Goal: Transaction & Acquisition: Obtain resource

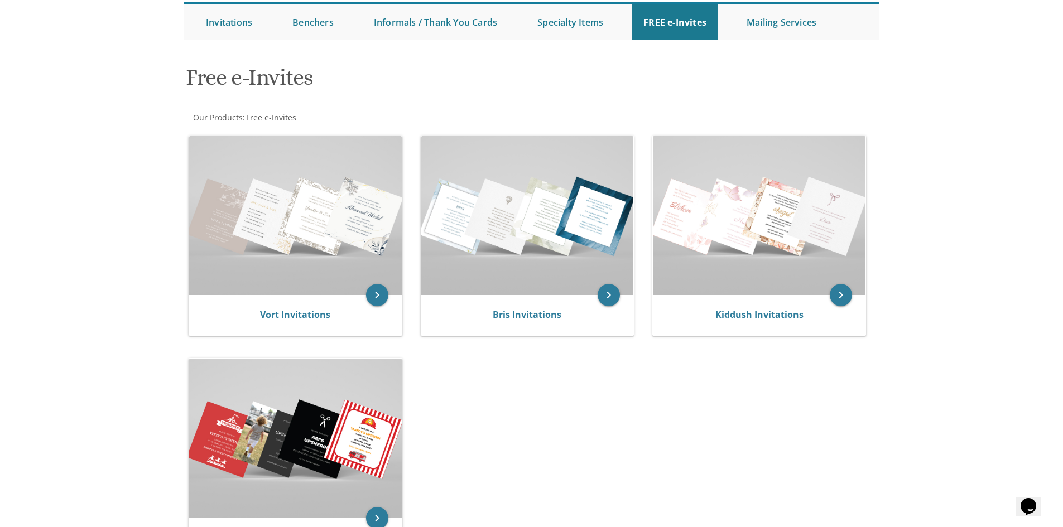
scroll to position [93, 0]
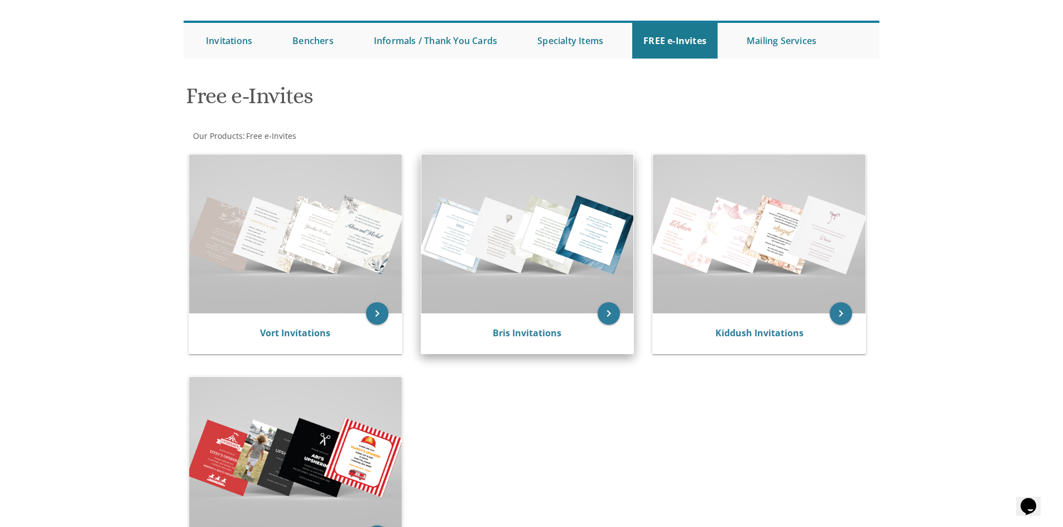
click at [515, 261] on img at bounding box center [527, 234] width 213 height 159
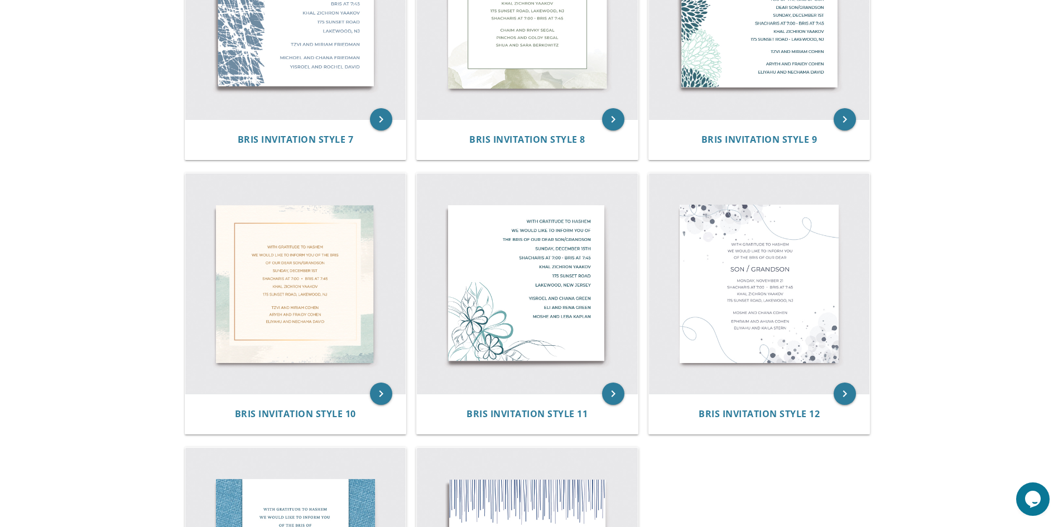
scroll to position [781, 0]
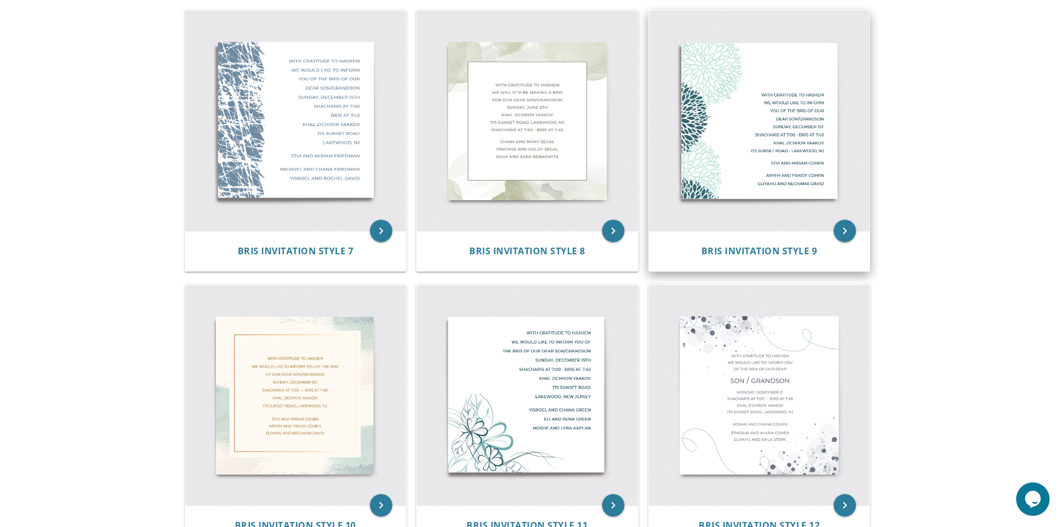
click at [767, 147] on img at bounding box center [759, 121] width 221 height 221
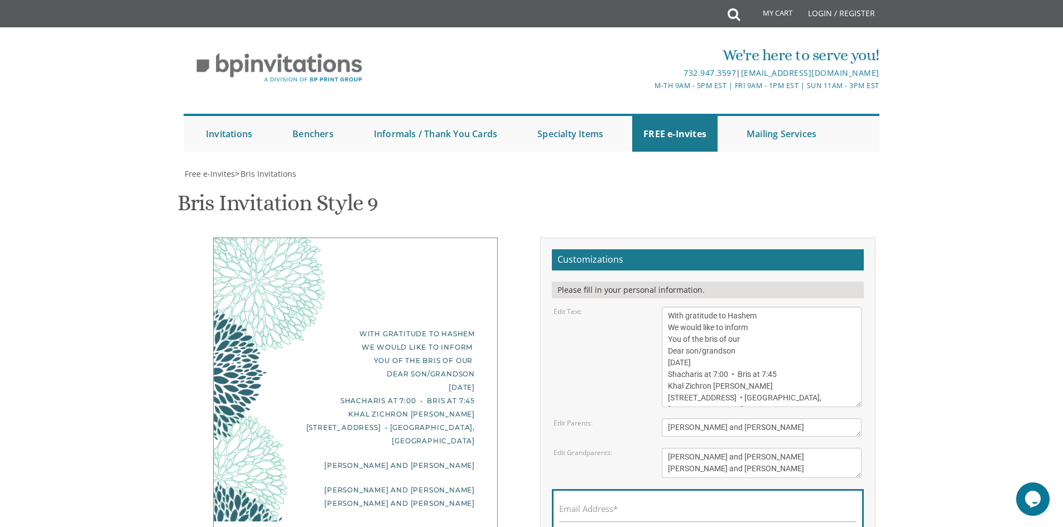
scroll to position [74, 0]
drag, startPoint x: 727, startPoint y: 255, endPoint x: 755, endPoint y: 257, distance: 28.5
click at [755, 307] on textarea "With gratitude to Hashem We would like to inform You of the bris of our Dear so…" at bounding box center [762, 357] width 200 height 100
drag, startPoint x: 669, startPoint y: 266, endPoint x: 747, endPoint y: 267, distance: 78.7
click at [747, 307] on textarea "With gratitude to Hashem We would like to inform You of the bris of our Dear so…" at bounding box center [762, 357] width 200 height 100
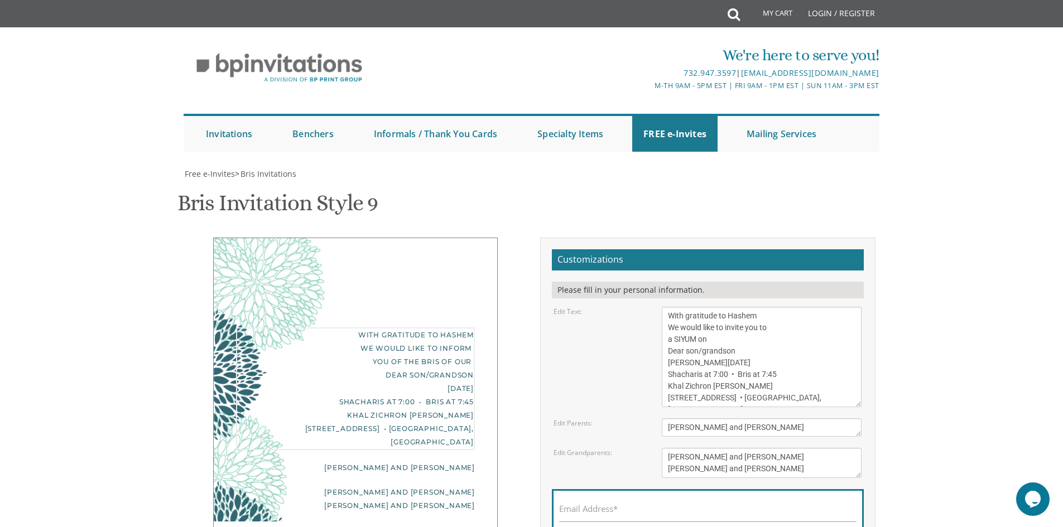
drag, startPoint x: 667, startPoint y: 277, endPoint x: 743, endPoint y: 281, distance: 76.0
click at [743, 307] on textarea "With gratitude to Hashem We would like to inform You of the bris of our Dear so…" at bounding box center [762, 357] width 200 height 100
drag, startPoint x: 665, startPoint y: 289, endPoint x: 680, endPoint y: 291, distance: 15.2
click at [680, 307] on textarea "With gratitude to Hashem We would like to inform You of the bris of our Dear so…" at bounding box center [762, 357] width 200 height 100
drag, startPoint x: 701, startPoint y: 292, endPoint x: 752, endPoint y: 292, distance: 51.9
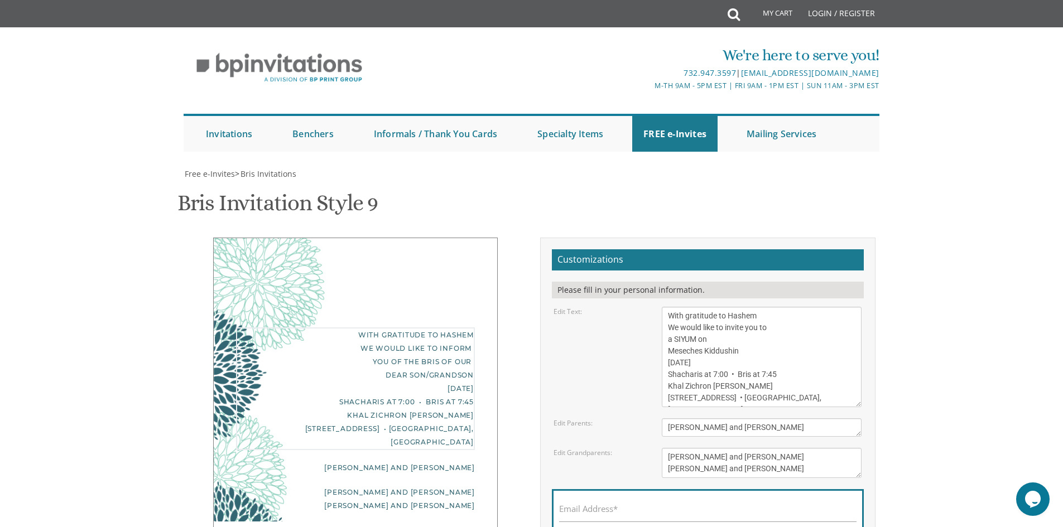
click at [752, 307] on textarea "With gratitude to Hashem We would like to inform You of the bris of our Dear so…" at bounding box center [762, 357] width 200 height 100
drag, startPoint x: 667, startPoint y: 301, endPoint x: 700, endPoint y: 303, distance: 33.0
click at [700, 307] on textarea "With gratitude to Hashem We would like to inform You of the bris of our Dear so…" at bounding box center [762, 357] width 200 height 100
click at [780, 313] on textarea "With gratitude to Hashem We would like to inform You of the bris of our Dear so…" at bounding box center [762, 357] width 200 height 100
drag, startPoint x: 701, startPoint y: 300, endPoint x: 716, endPoint y: 324, distance: 28.5
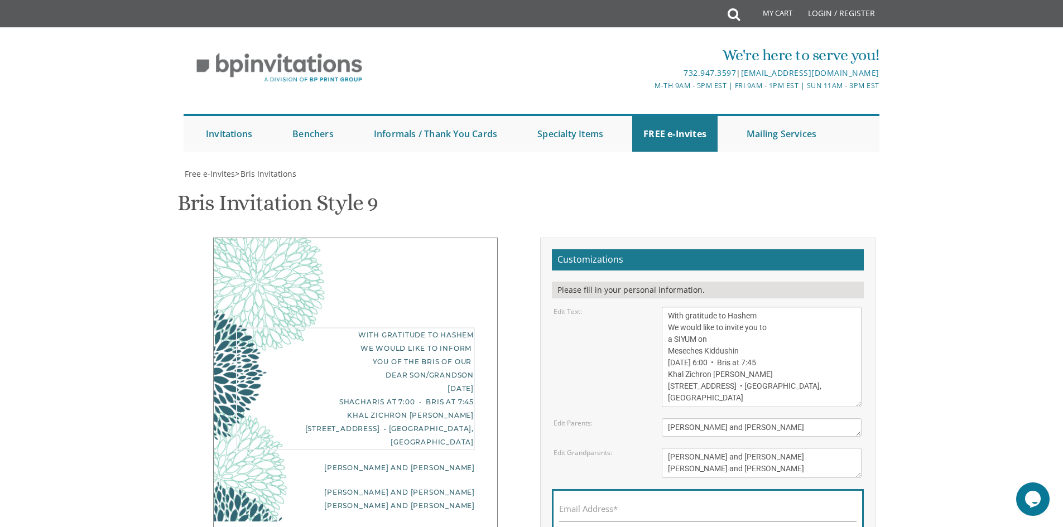
click at [716, 324] on textarea "With gratitude to Hashem We would like to inform You of the bris of our Dear so…" at bounding box center [762, 357] width 200 height 100
click at [768, 307] on textarea "With gratitude to Hashem We would like to inform You of the bris of our Dear so…" at bounding box center [762, 357] width 200 height 100
drag, startPoint x: 678, startPoint y: 255, endPoint x: 670, endPoint y: 252, distance: 8.5
click at [670, 307] on textarea "With gratitude to Hashem We would like to inform You of the bris of our Dear so…" at bounding box center [762, 357] width 200 height 100
click at [759, 307] on textarea "With gratitude to Hashem We would like to inform You of the bris of our Dear so…" at bounding box center [762, 357] width 200 height 100
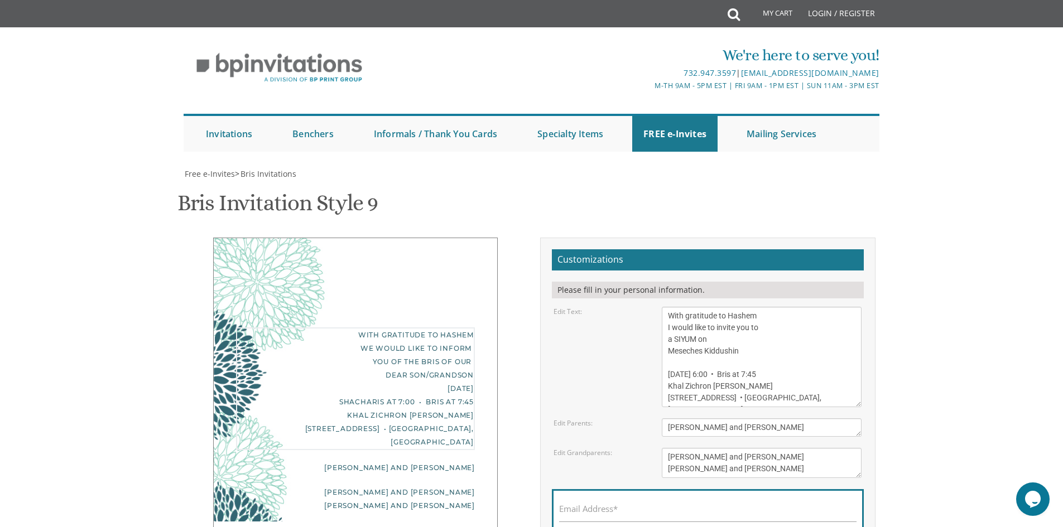
scroll to position [12, 0]
drag, startPoint x: 702, startPoint y: 311, endPoint x: 791, endPoint y: 329, distance: 90.6
click at [791, 329] on textarea "With gratitude to Hashem We would like to inform You of the bris of our Dear so…" at bounding box center [762, 357] width 200 height 100
click at [717, 318] on textarea "With gratitude to Hashem We would like to inform You of the bris of our Dear so…" at bounding box center [762, 357] width 200 height 100
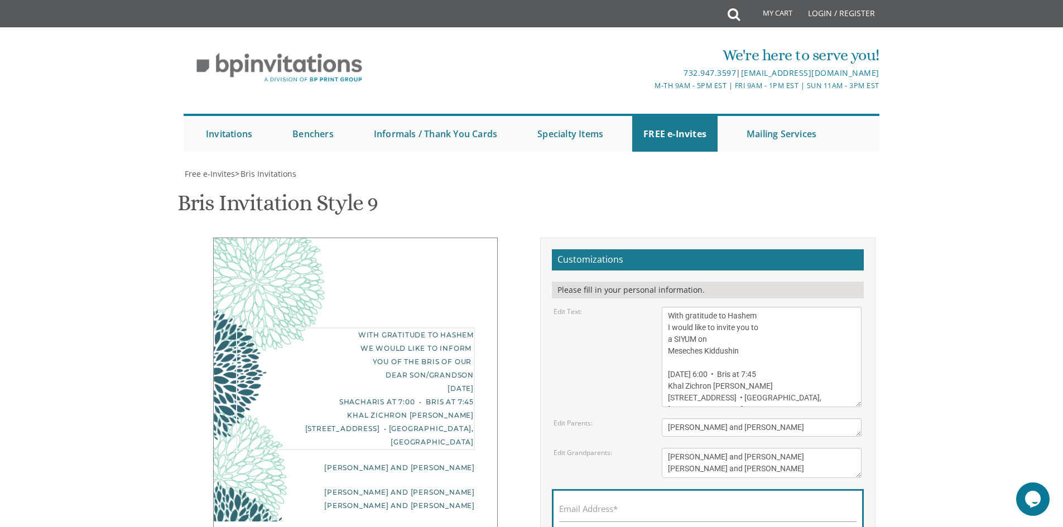
click at [737, 320] on textarea "With gratitude to Hashem We would like to inform You of the bris of our Dear so…" at bounding box center [762, 357] width 200 height 100
drag, startPoint x: 667, startPoint y: 284, endPoint x: 679, endPoint y: 287, distance: 12.6
click at [679, 307] on textarea "With gratitude to Hashem We would like to inform You of the bris of our Dear so…" at bounding box center [762, 357] width 200 height 100
drag, startPoint x: 744, startPoint y: 285, endPoint x: 875, endPoint y: 297, distance: 131.7
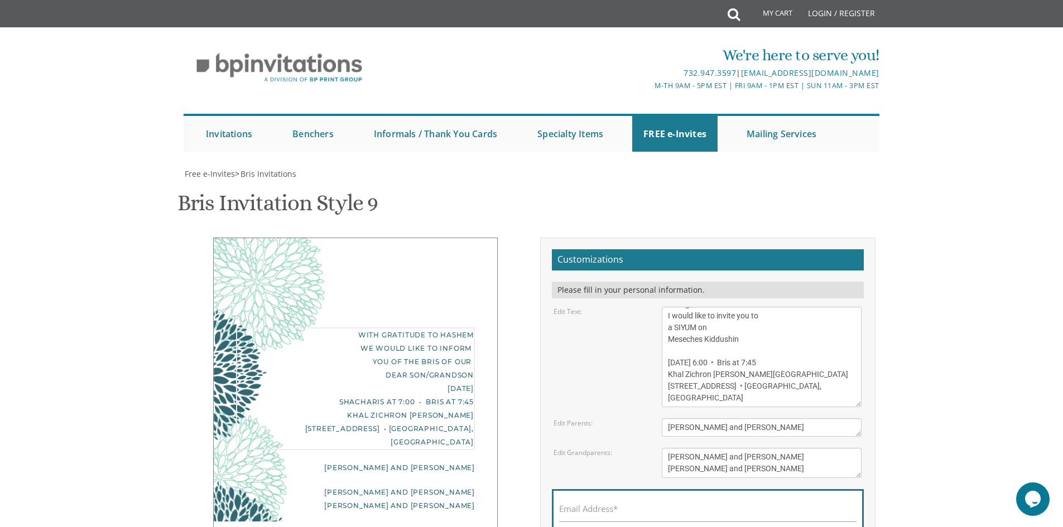
click at [875, 297] on div "Customizations Please fill in your personal information. Edit Text:" at bounding box center [708, 417] width 352 height 359
drag, startPoint x: 703, startPoint y: 266, endPoint x: 737, endPoint y: 273, distance: 35.3
click at [737, 307] on textarea "With gratitude to Hashem We would like to inform You of the bris of our Dear so…" at bounding box center [762, 357] width 200 height 100
click at [669, 307] on textarea "With gratitude to Hashem We would like to inform You of the bris of our Dear so…" at bounding box center [762, 357] width 200 height 100
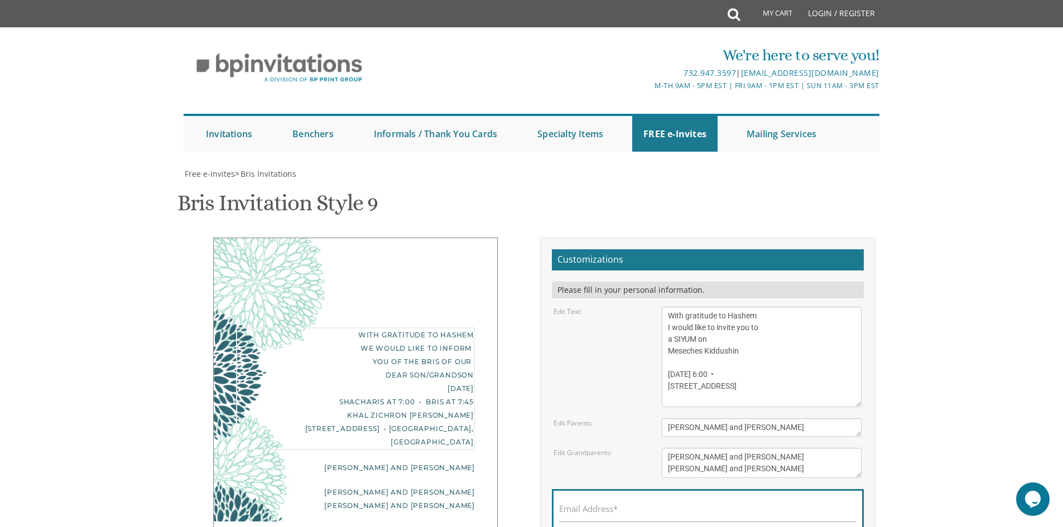
drag, startPoint x: 695, startPoint y: 274, endPoint x: 723, endPoint y: 282, distance: 29.0
click at [715, 307] on textarea "With gratitude to Hashem We would like to inform You of the bris of our Dear so…" at bounding box center [762, 357] width 200 height 100
drag, startPoint x: 706, startPoint y: 277, endPoint x: 712, endPoint y: 275, distance: 6.4
click at [706, 307] on textarea "With gratitude to Hashem We would like to inform You of the bris of our Dear so…" at bounding box center [762, 357] width 200 height 100
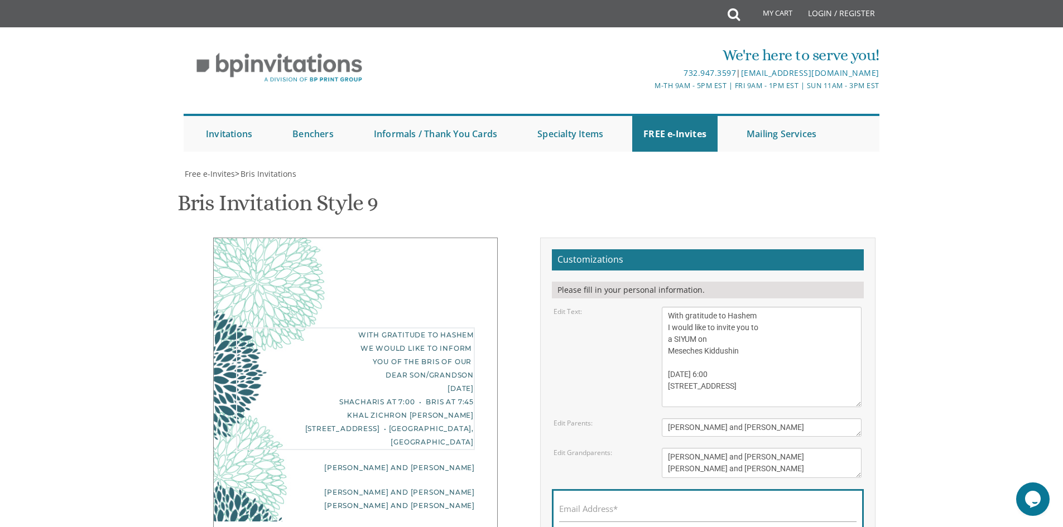
type textarea "With gratitude to Hashem I would like to invite you to a SIYUM on Meseches Kidd…"
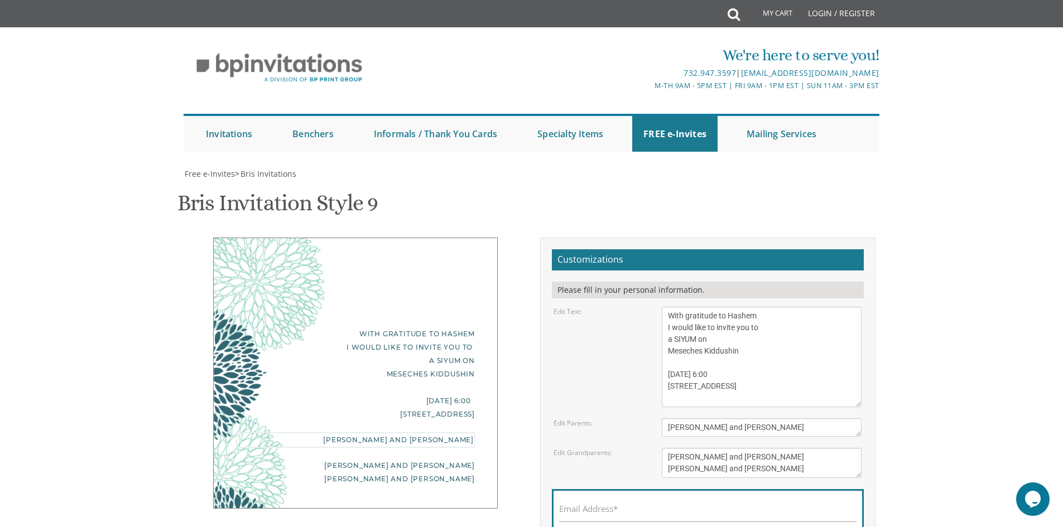
drag, startPoint x: 749, startPoint y: 315, endPoint x: 649, endPoint y: 321, distance: 100.1
click at [649, 418] on div "Edit Parents: [PERSON_NAME] and [PERSON_NAME]" at bounding box center [707, 427] width 325 height 18
type textarea "[PERSON_NAME]"
drag, startPoint x: 698, startPoint y: 409, endPoint x: 699, endPoint y: 398, distance: 10.7
click at [698, 508] on input "Email Address*" at bounding box center [707, 515] width 297 height 14
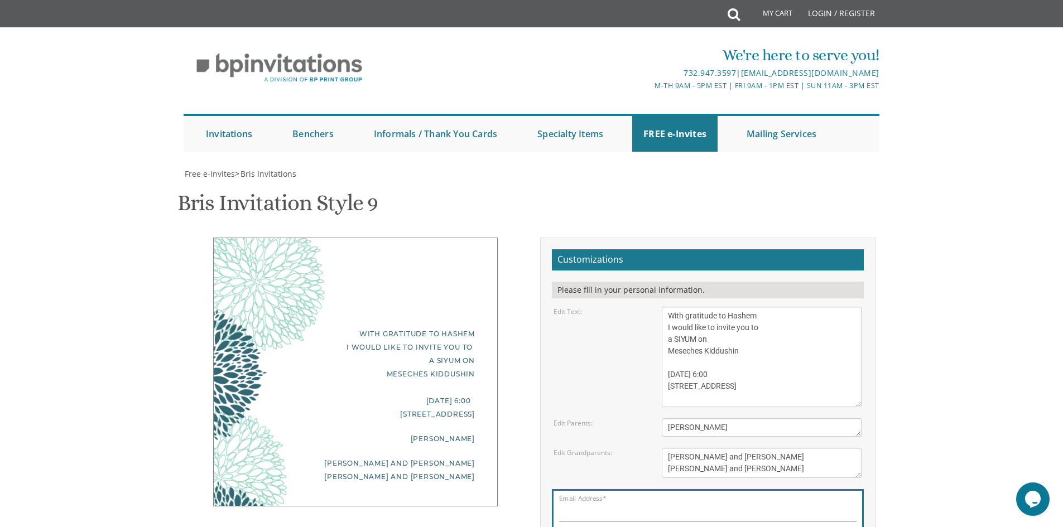
click at [811, 448] on textarea "[PERSON_NAME] and [PERSON_NAME] [PERSON_NAME] and [PERSON_NAME]" at bounding box center [762, 463] width 200 height 30
drag, startPoint x: 794, startPoint y: 349, endPoint x: 712, endPoint y: 354, distance: 82.7
click at [712, 448] on textarea "[PERSON_NAME] and [PERSON_NAME] [PERSON_NAME] and [PERSON_NAME]" at bounding box center [762, 463] width 200 height 30
drag, startPoint x: 777, startPoint y: 358, endPoint x: 653, endPoint y: 339, distance: 125.8
click at [653, 448] on div "Edit Grandparents: [PERSON_NAME] and [PERSON_NAME] [PERSON_NAME] and [PERSON_NA…" at bounding box center [707, 463] width 325 height 30
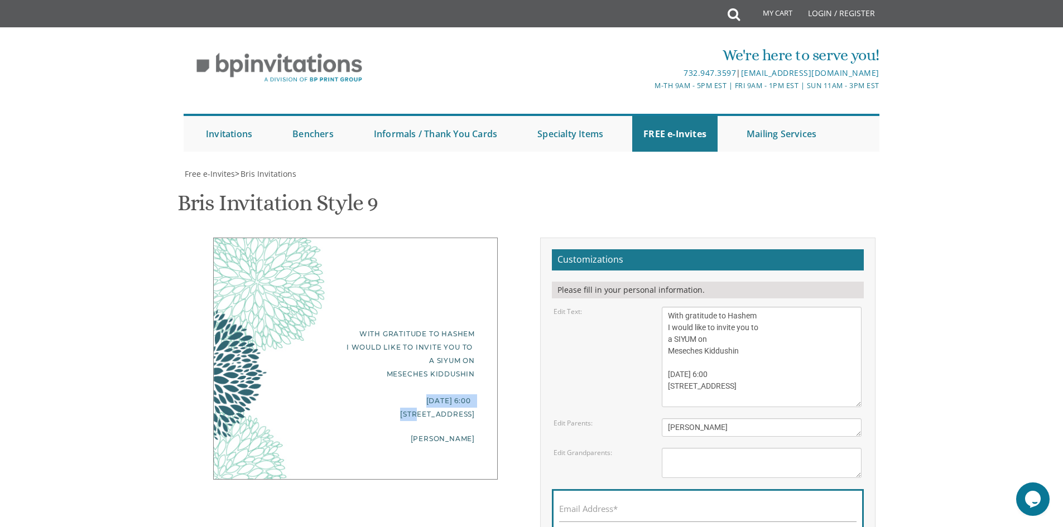
drag, startPoint x: 310, startPoint y: 294, endPoint x: 316, endPoint y: 298, distance: 7.6
click at [316, 327] on div "With gratitude to Hashem I would like to invite you to a SIYUM on Meseches Kidd…" at bounding box center [355, 374] width 239 height 94
click at [833, 307] on textarea "With gratitude to Hashem We would like to inform You of the bris of our Dear so…" at bounding box center [762, 357] width 200 height 100
click at [421, 238] on div "With gratitude to Hashem I would like to invite you to a SIYUM on Meseches Kidd…" at bounding box center [355, 359] width 284 height 242
click at [682, 307] on textarea "With gratitude to Hashem We would like to inform You of the bris of our Dear so…" at bounding box center [762, 357] width 200 height 100
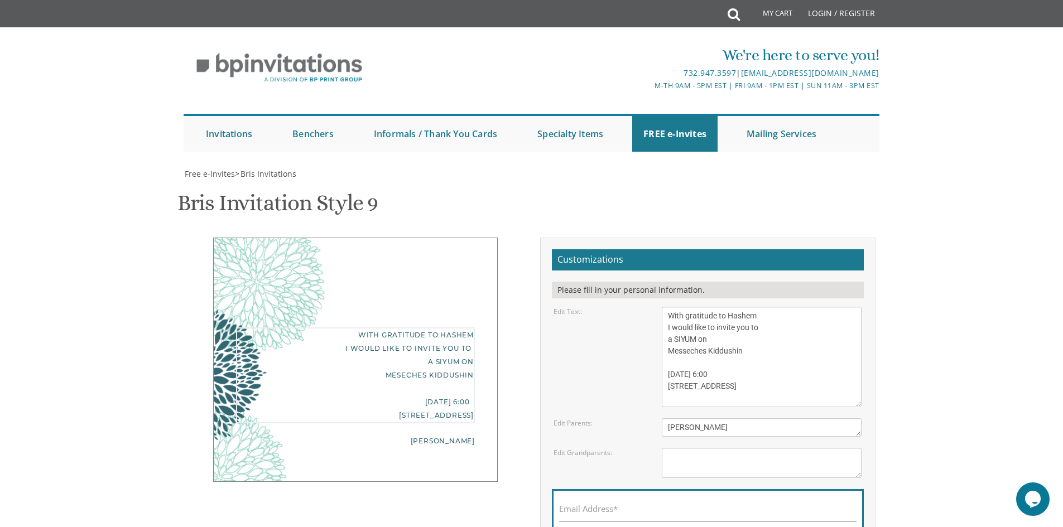
type textarea "With gratitude to Hashem I would like to invite you to a SIYUM on Messeches Kid…"
click at [339, 435] on div "[PERSON_NAME]" at bounding box center [355, 441] width 239 height 13
click at [644, 489] on div "Email Address*" at bounding box center [708, 511] width 312 height 45
type input "[EMAIL_ADDRESS][DOMAIN_NAME]"
click at [472, 327] on div "With gratitude to Hashem I would like to invite you to a SIYUM on Messeches Kid…" at bounding box center [355, 374] width 239 height 94
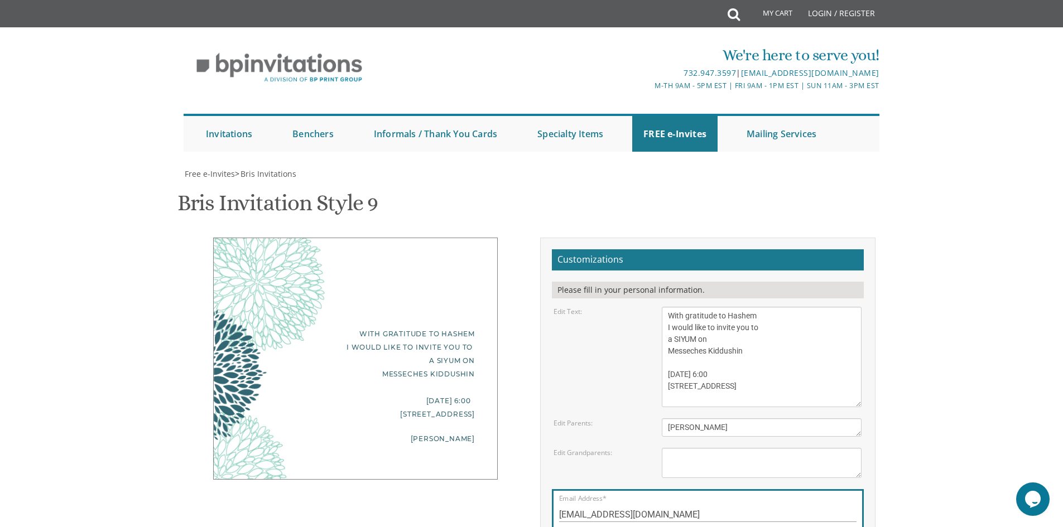
click at [470, 327] on div "With gratitude to Hashem I would like to invite you to a SIYUM on Messeches Kid…" at bounding box center [355, 374] width 239 height 94
